Goal: Information Seeking & Learning: Learn about a topic

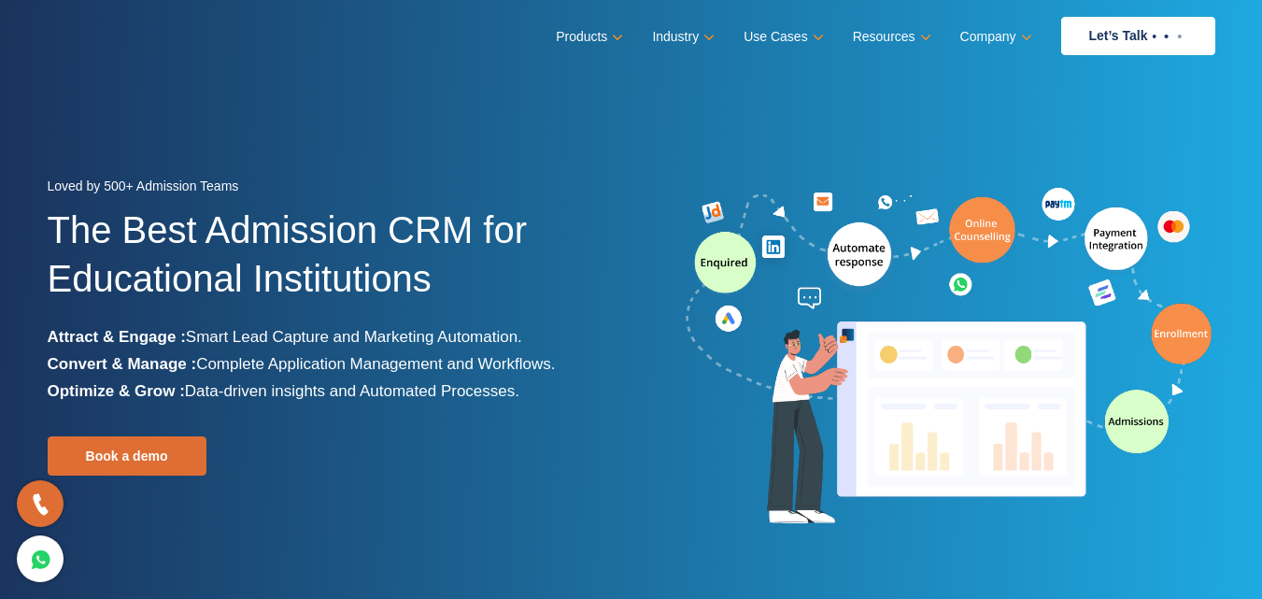
click at [453, 409] on div "Loved by 500+ Admission Teams The Best Admission CRM for Educational Institutio…" at bounding box center [333, 357] width 570 height 369
click at [402, 328] on span "Smart Lead Capture and Marketing Automation." at bounding box center [354, 337] width 336 height 18
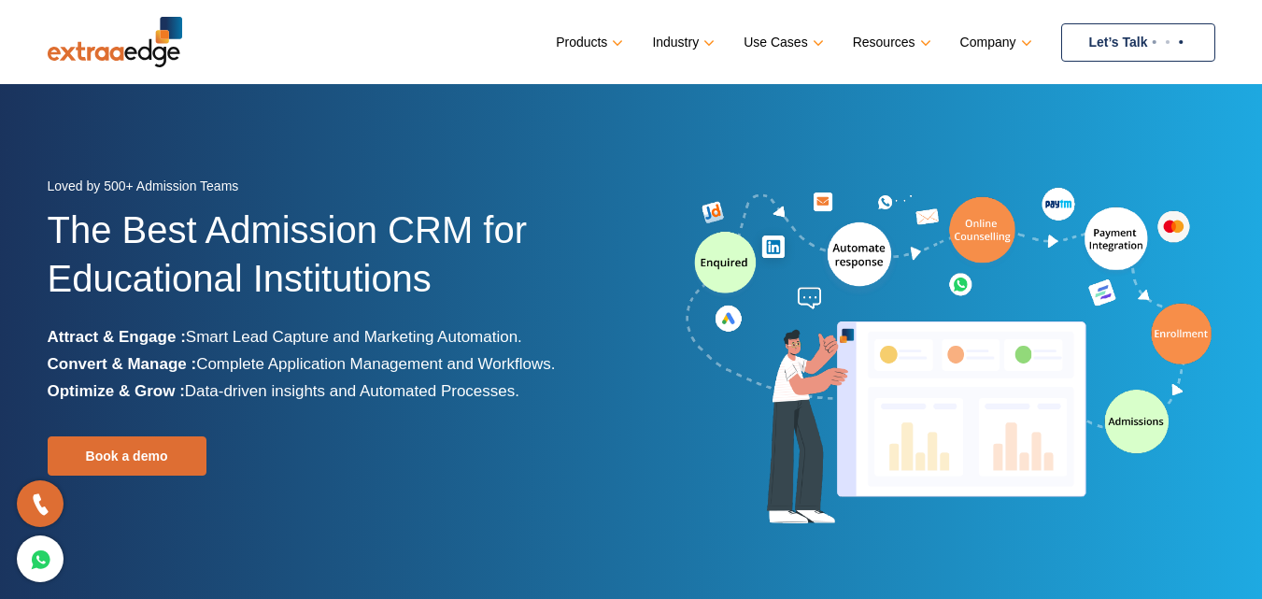
click at [1120, 36] on link "Let’s Talk" at bounding box center [1138, 42] width 154 height 38
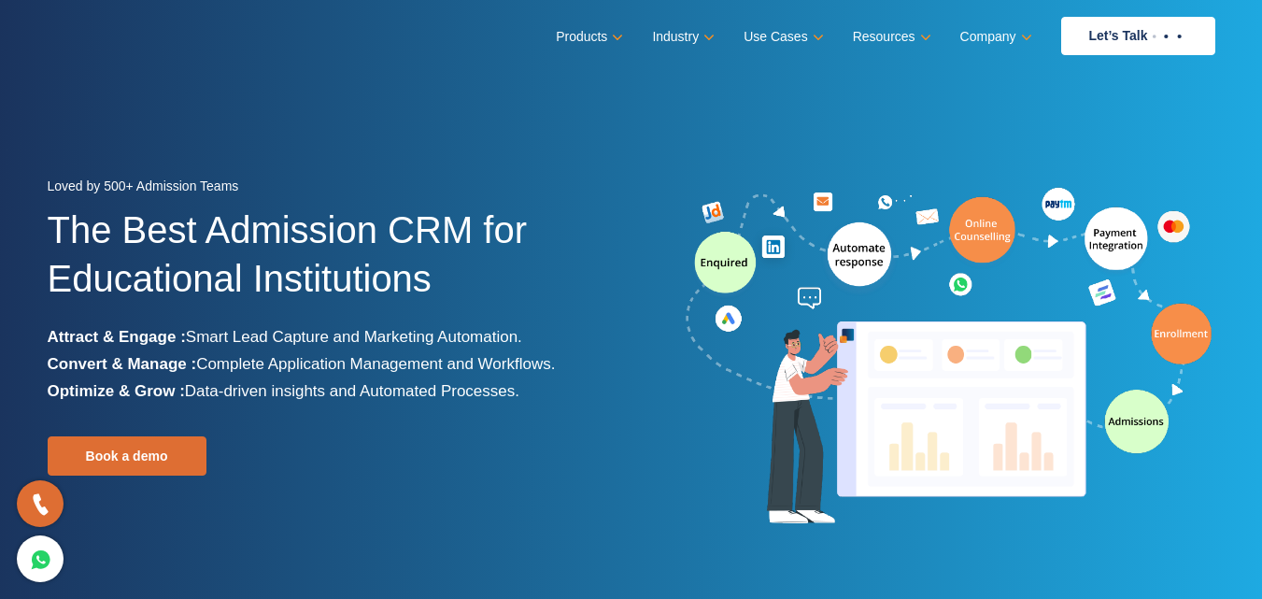
click at [1140, 424] on img at bounding box center [949, 357] width 532 height 348
click at [1140, 425] on img at bounding box center [949, 357] width 532 height 348
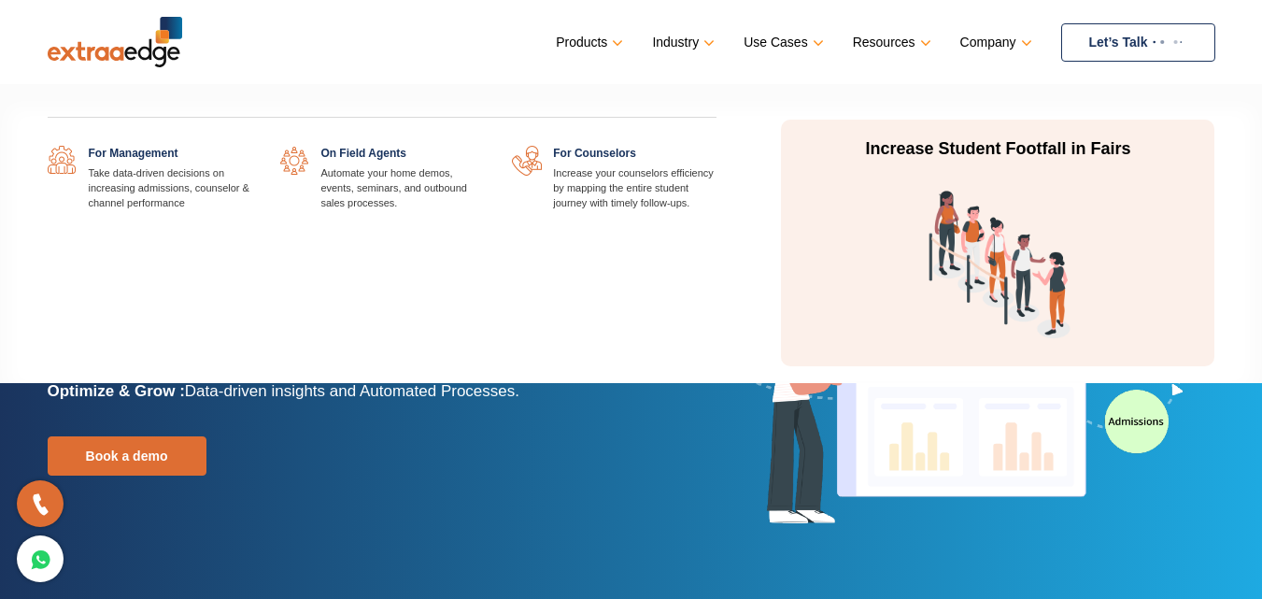
click at [716, 146] on link at bounding box center [716, 146] width 0 height 0
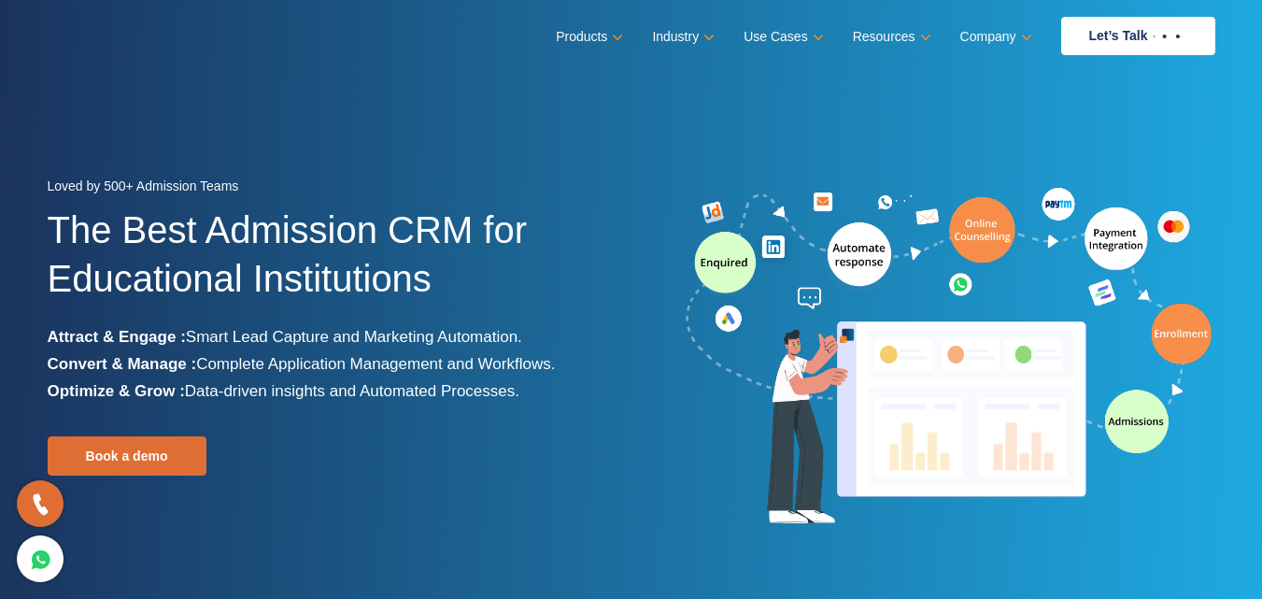
click at [847, 523] on img at bounding box center [949, 357] width 532 height 348
